Goal: Task Accomplishment & Management: Complete application form

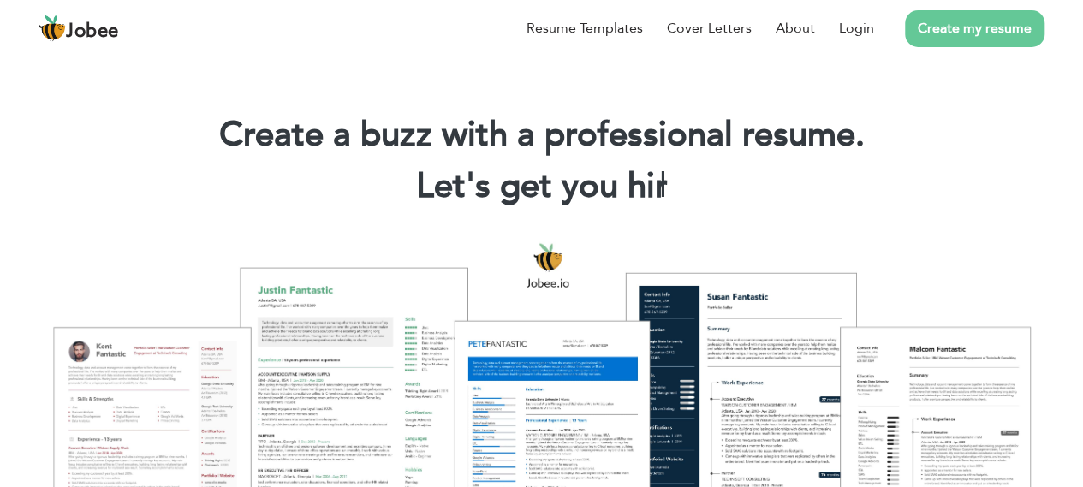
click at [947, 37] on link "Create my resume" at bounding box center [974, 28] width 139 height 37
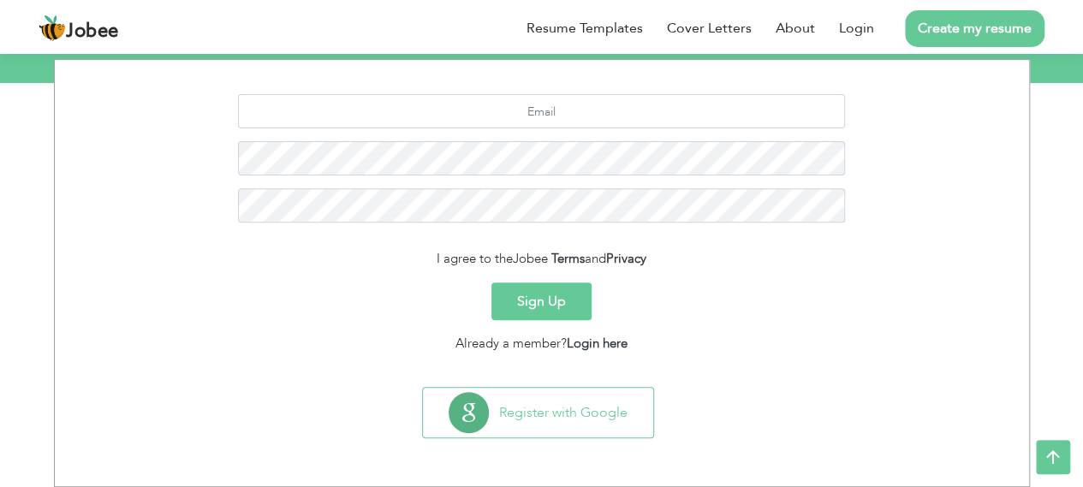
scroll to position [223, 0]
click at [601, 340] on link "Login here" at bounding box center [597, 343] width 61 height 17
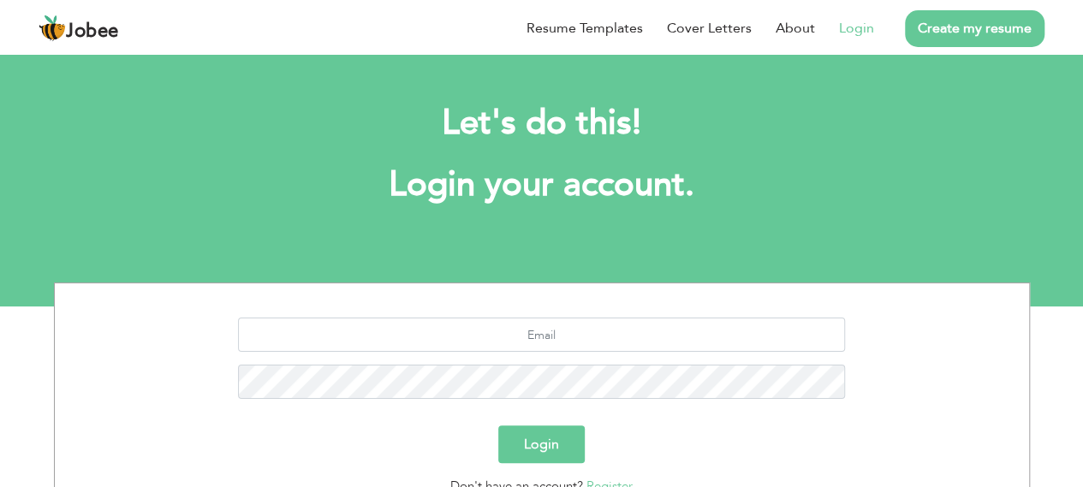
scroll to position [210, 0]
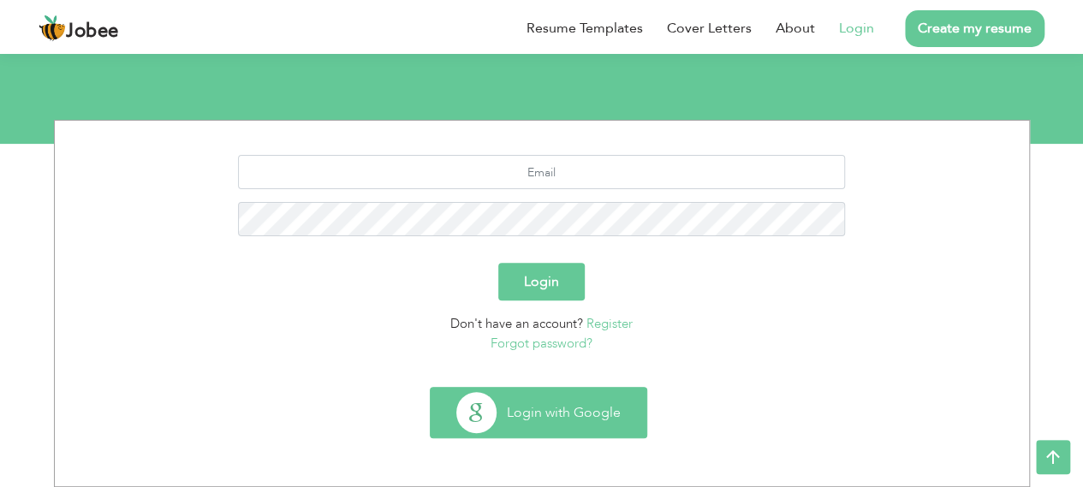
click at [563, 388] on button "Login with Google" at bounding box center [538, 413] width 216 height 50
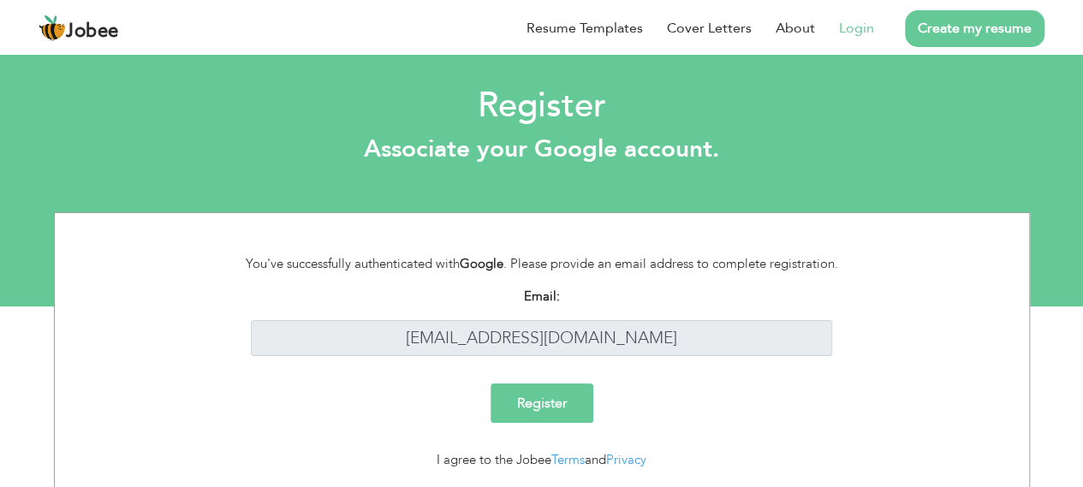
scroll to position [51, 0]
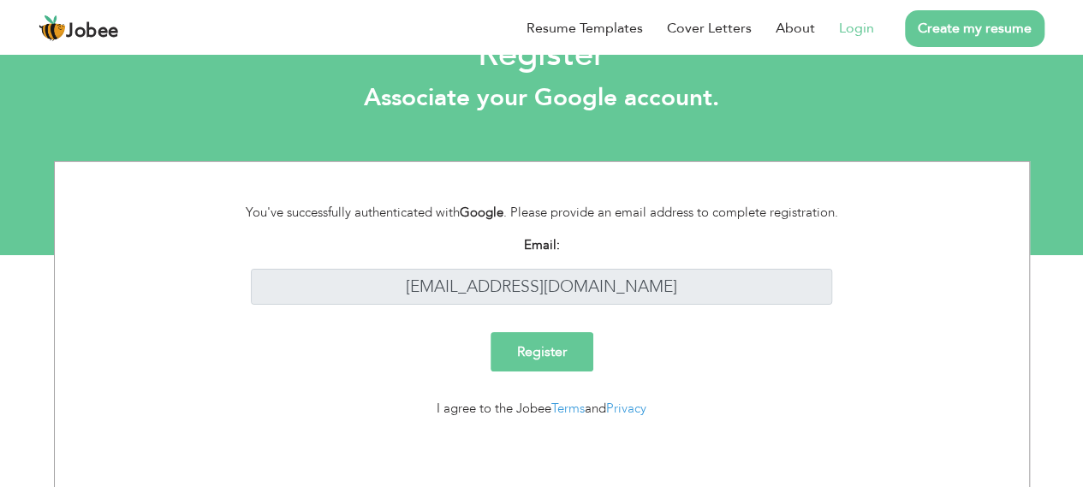
click at [540, 349] on input "Register" at bounding box center [541, 351] width 103 height 39
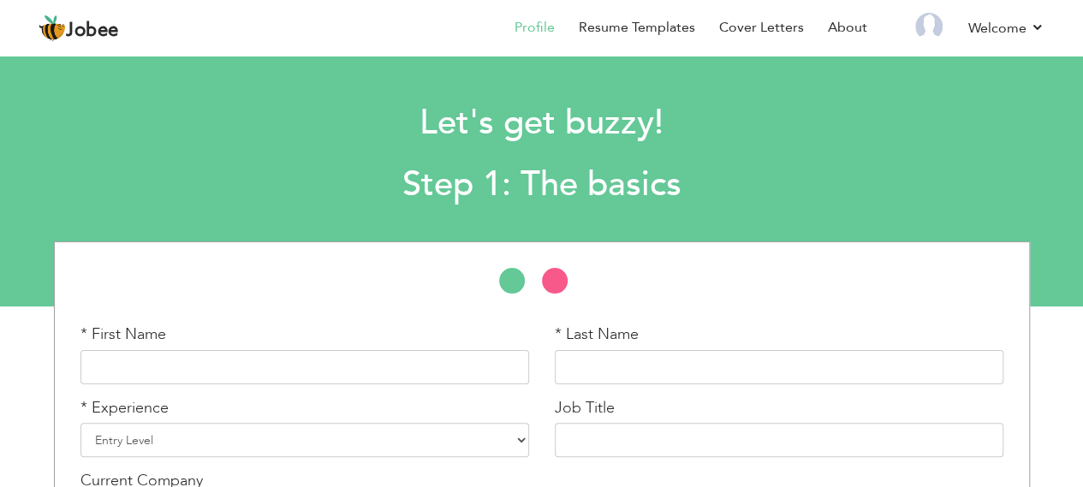
scroll to position [133, 0]
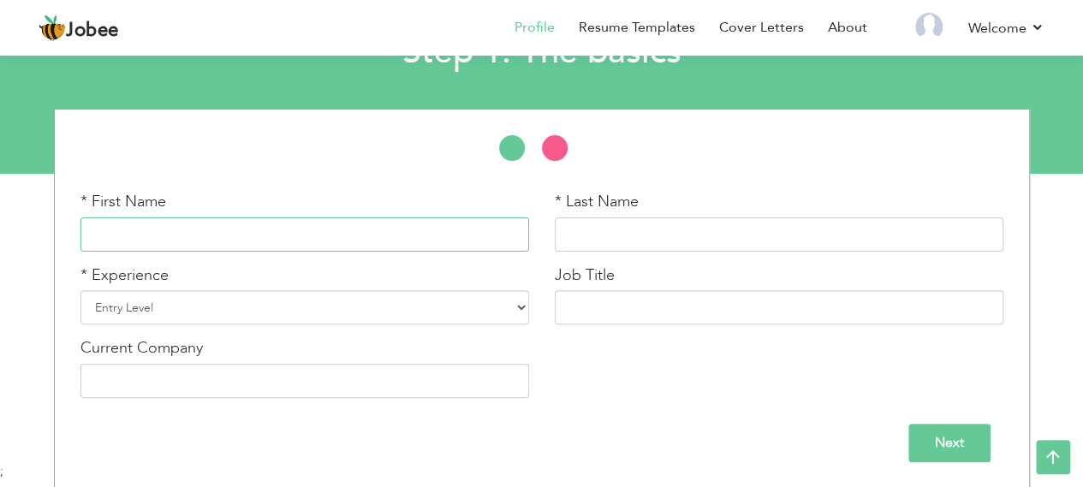
click at [395, 227] on input "text" at bounding box center [304, 234] width 448 height 34
type input "Ahmad"
type input "Owais"
click at [387, 302] on select "Entry Level Less than 1 Year 1 Year 2 Years 3 Years 4 Years 5 Years 6 Years 7 Y…" at bounding box center [304, 307] width 448 height 34
click at [80, 290] on select "Entry Level Less than 1 Year 1 Year 2 Years 3 Years 4 Years 5 Years 6 Years 7 Y…" at bounding box center [304, 307] width 448 height 34
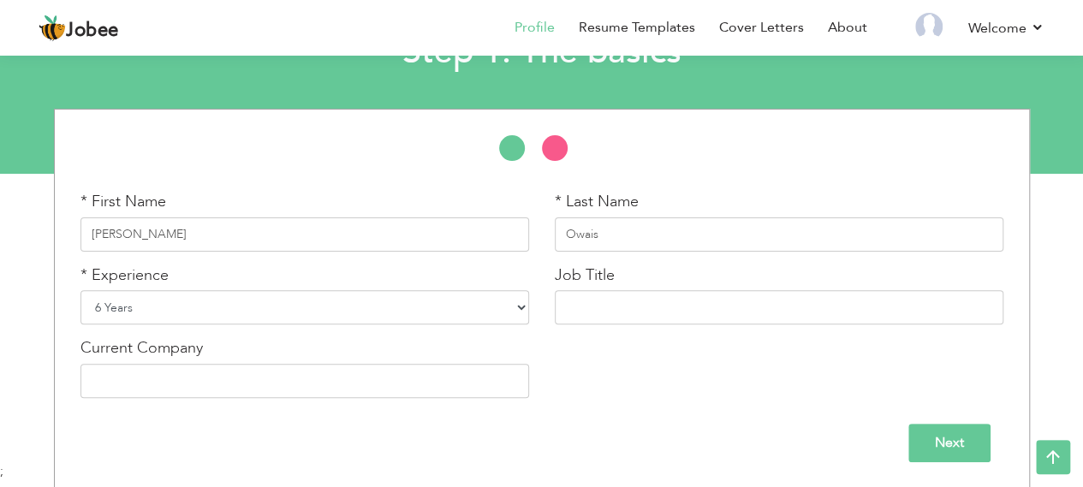
click at [222, 312] on select "Entry Level Less than 1 Year 1 Year 2 Years 3 Years 4 Years 5 Years 6 Years 7 Y…" at bounding box center [304, 307] width 448 height 34
select select "4"
click at [80, 290] on select "Entry Level Less than 1 Year 1 Year 2 Years 3 Years 4 Years 5 Years 6 Years 7 Y…" at bounding box center [304, 307] width 448 height 34
click at [633, 297] on input "text" at bounding box center [779, 307] width 448 height 34
type input "Assosiate Software Engineer"
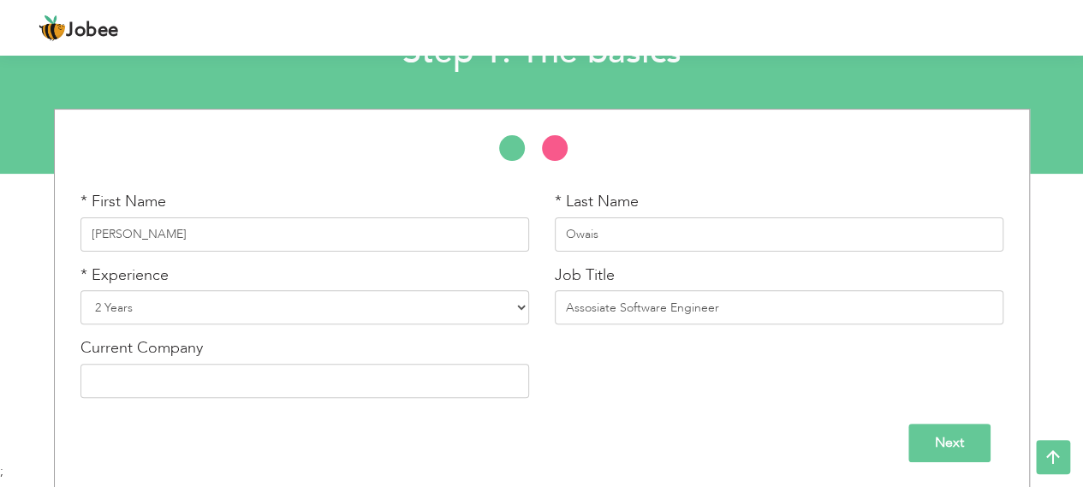
click at [940, 440] on input "Next" at bounding box center [949, 443] width 82 height 39
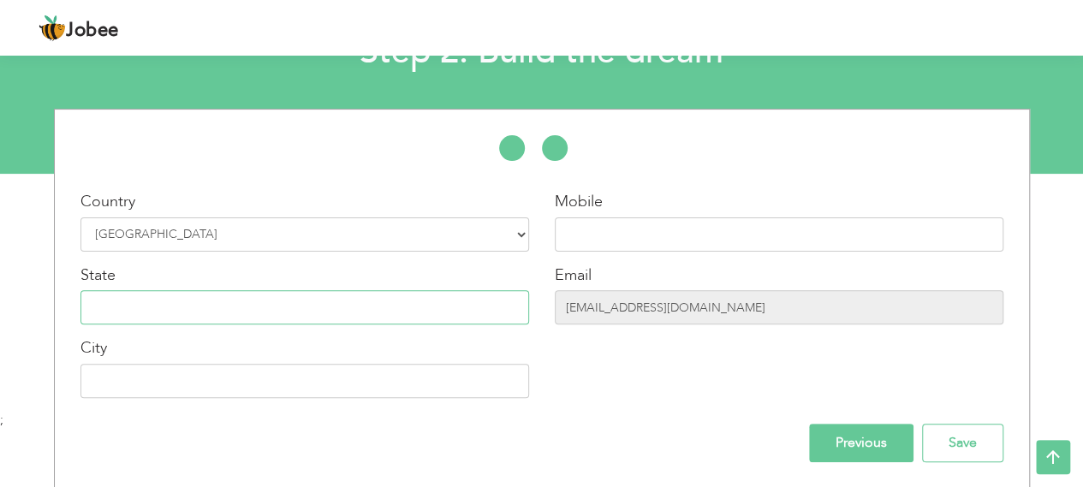
click at [502, 316] on input "text" at bounding box center [304, 307] width 448 height 34
type input "Punjab"
click at [222, 371] on input "text" at bounding box center [304, 381] width 448 height 34
type input "Faisalabad"
type input "03106938050"
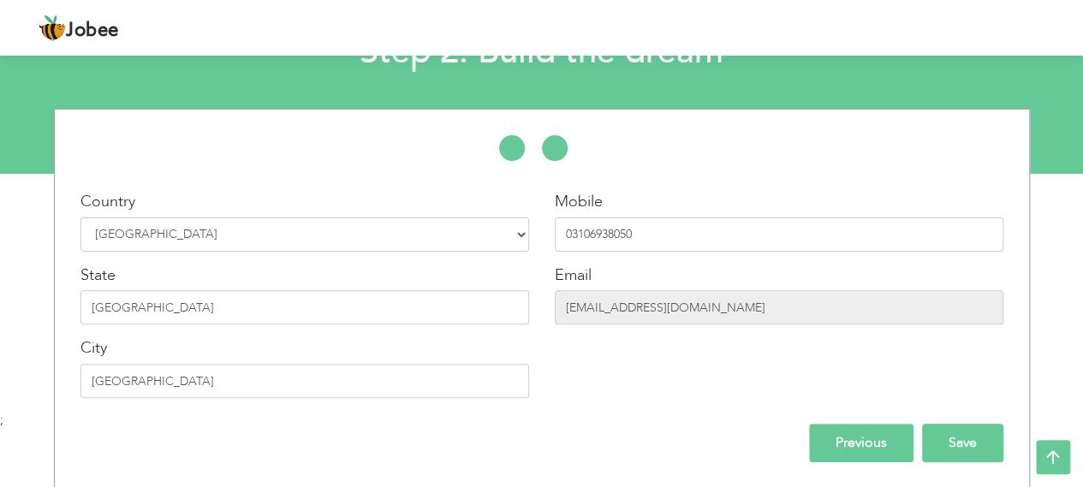
click at [952, 442] on input "Save" at bounding box center [962, 443] width 81 height 39
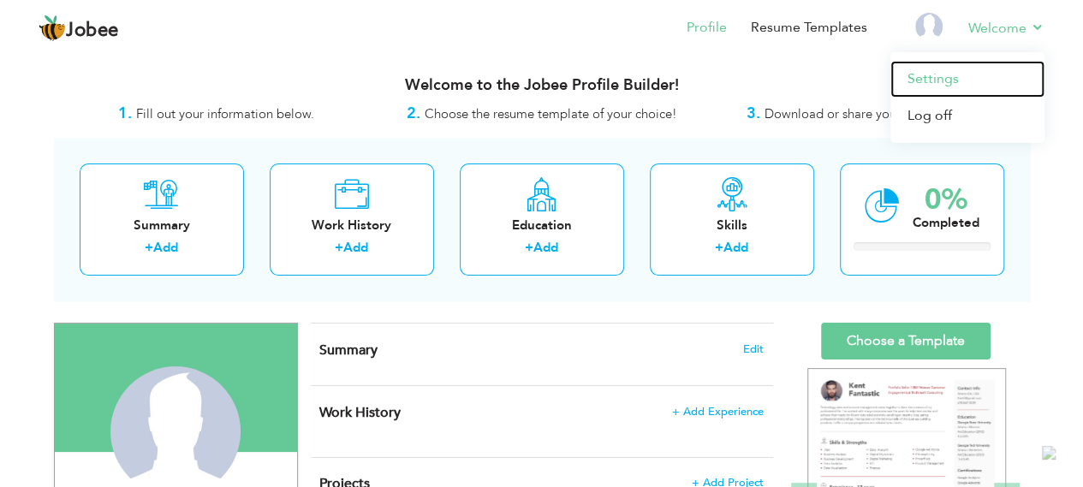
click at [935, 88] on link "Settings" at bounding box center [967, 79] width 154 height 37
